Goal: Check status: Check status

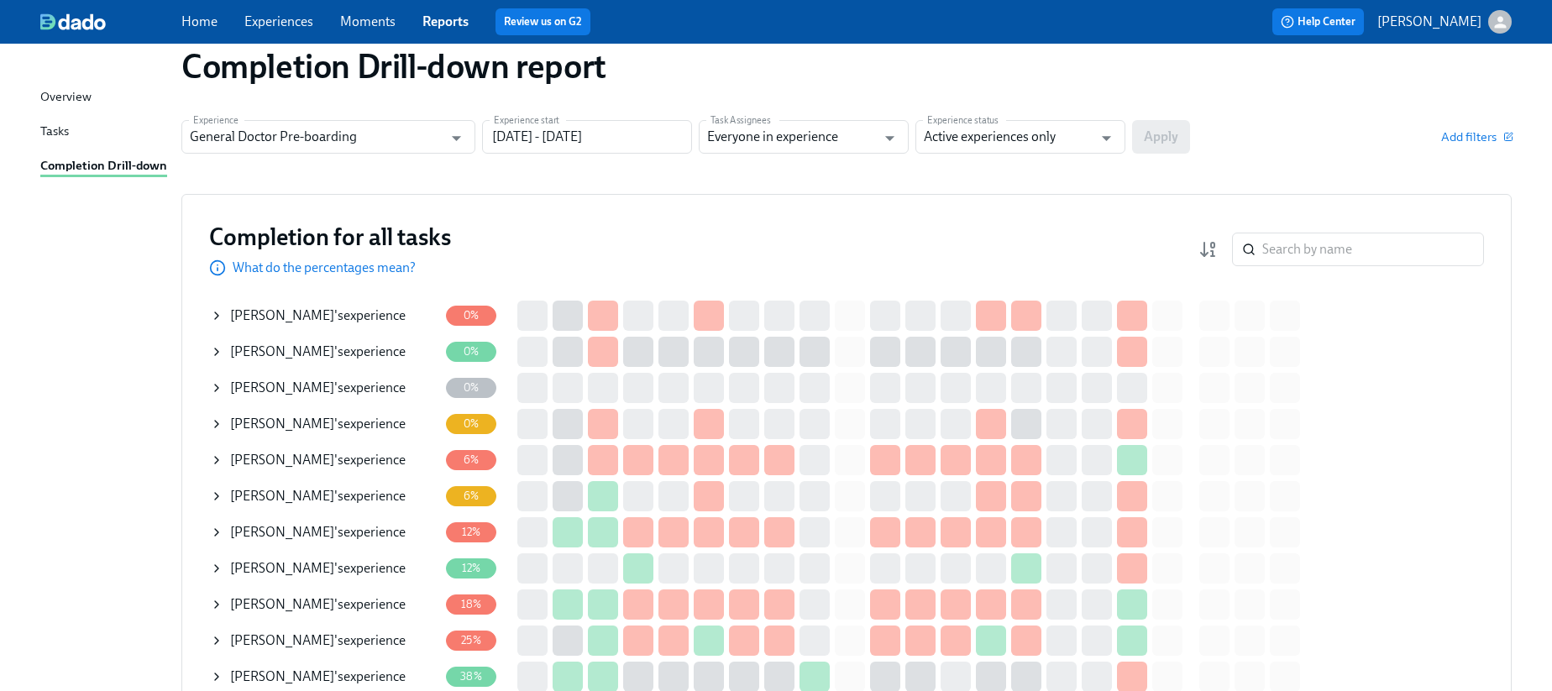
scroll to position [38, 0]
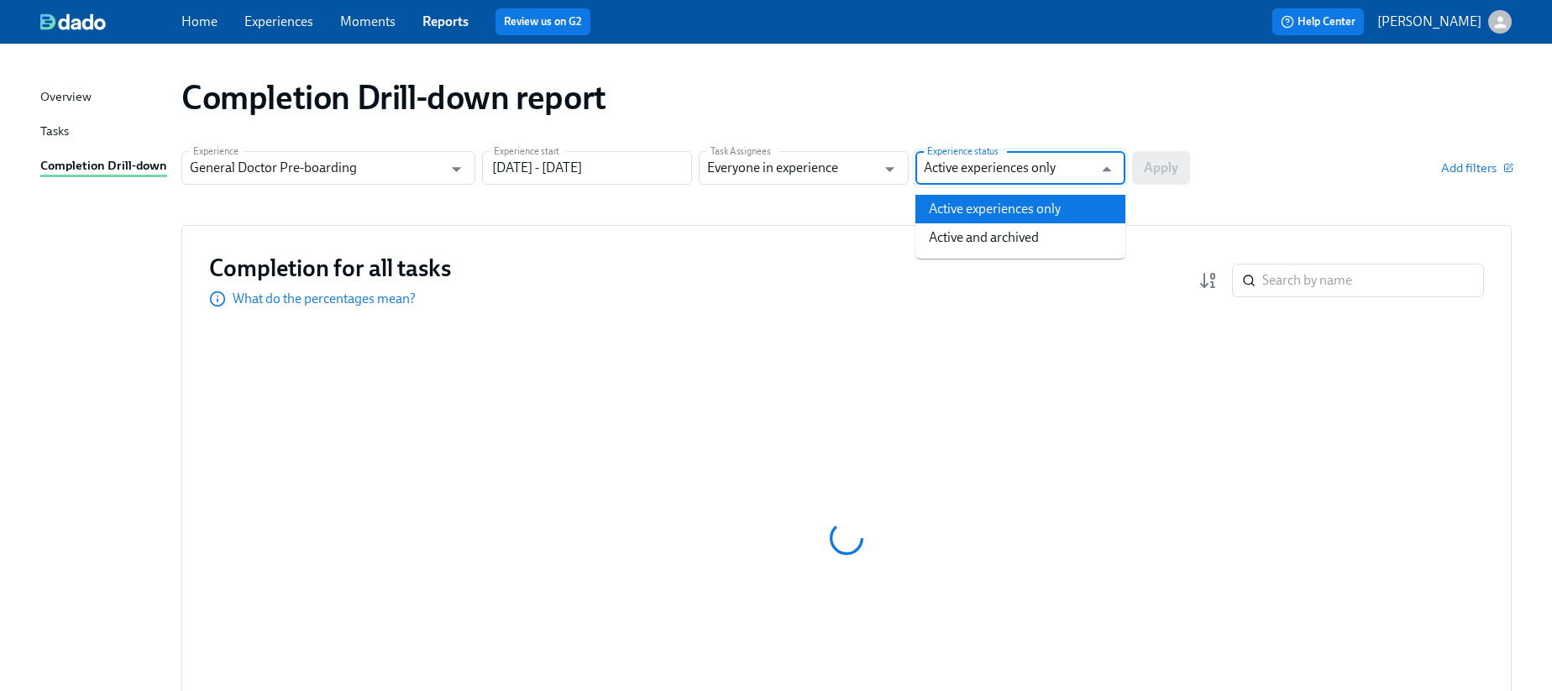
click at [1029, 181] on input "Active experiences only" at bounding box center [1008, 168] width 169 height 34
click at [856, 171] on input "Everyone in experience" at bounding box center [791, 168] width 169 height 34
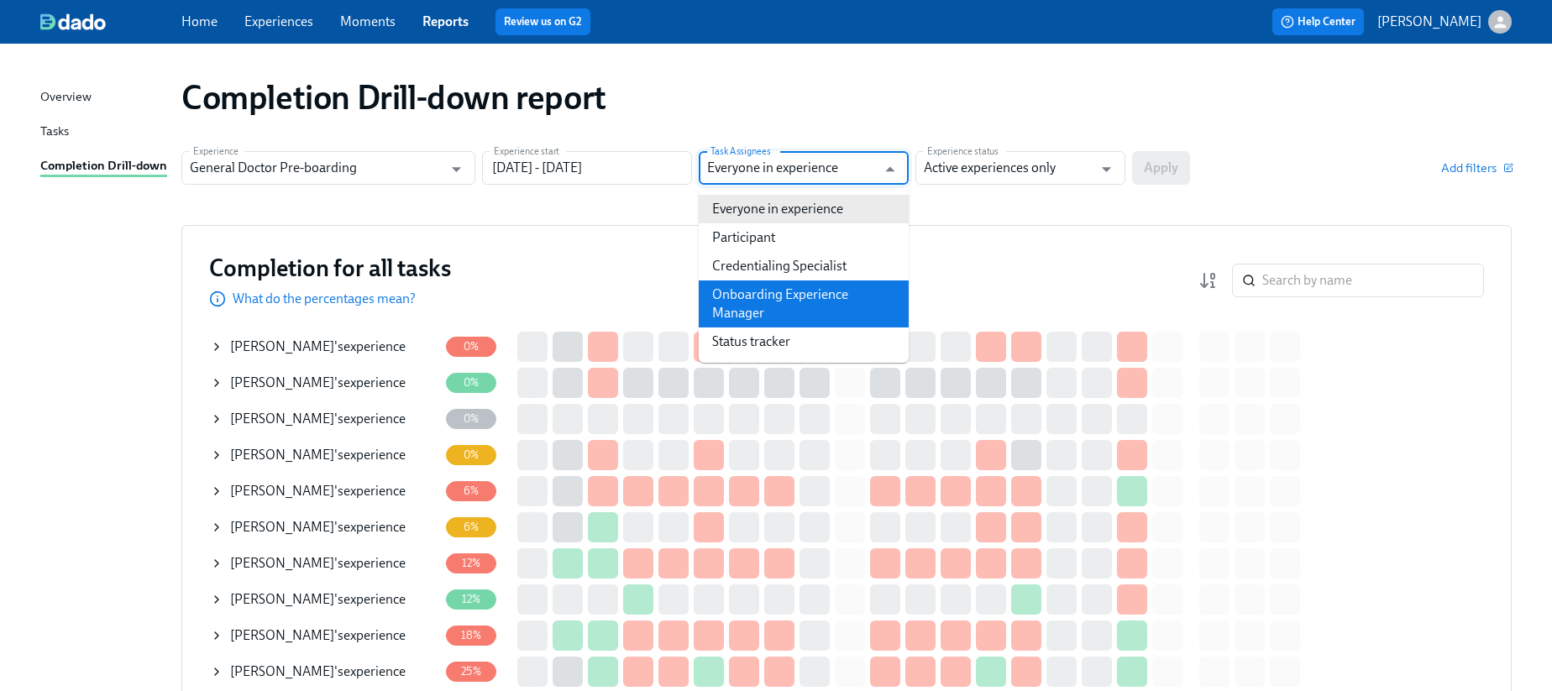
drag, startPoint x: 801, startPoint y: 272, endPoint x: 796, endPoint y: 293, distance: 21.6
click at [796, 293] on ul "Everyone in experience Participant Credentialing Specialist Onboarding Experien…" at bounding box center [804, 275] width 210 height 175
click at [796, 293] on li "Onboarding Experience Manager" at bounding box center [804, 304] width 210 height 47
type input "Onboarding Experience Manager"
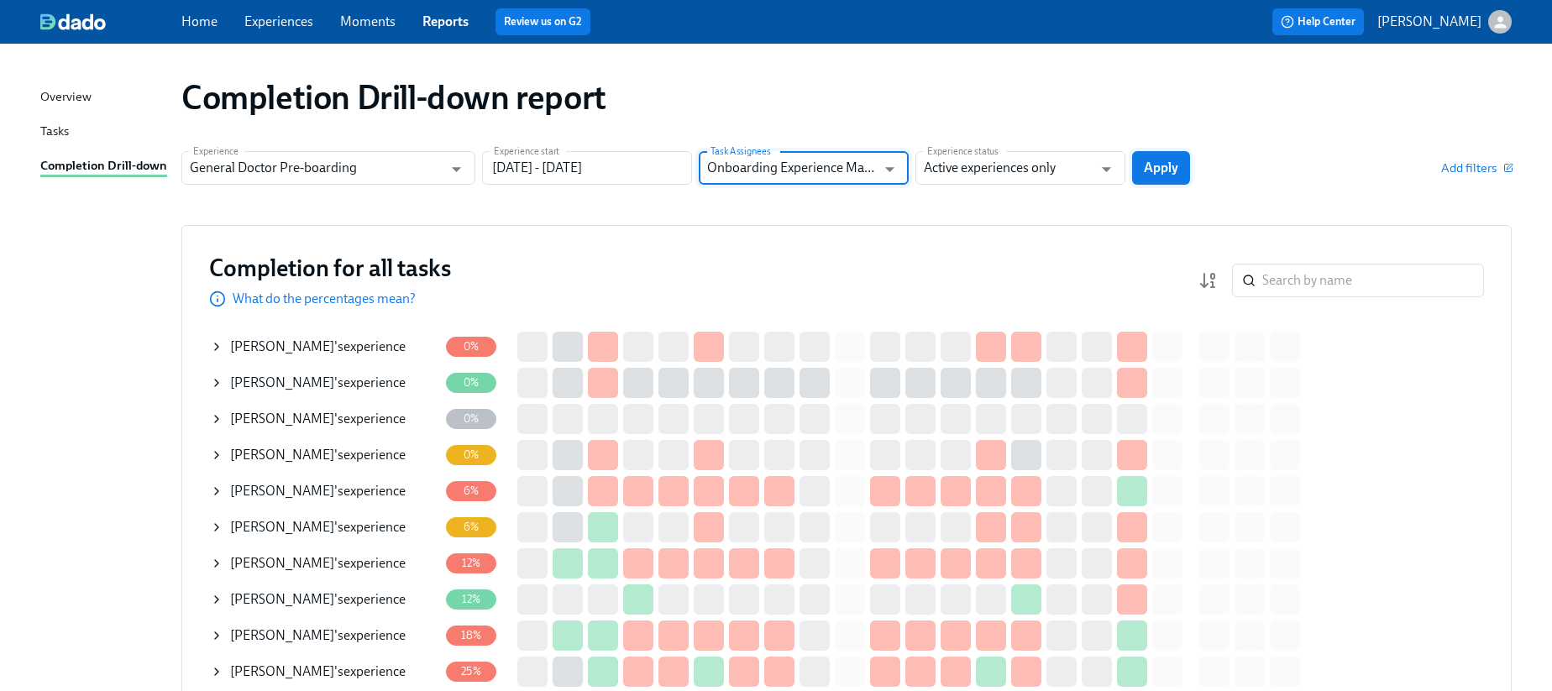
click at [1162, 160] on span "Apply" at bounding box center [1161, 168] width 34 height 17
